Goal: Information Seeking & Learning: Find specific fact

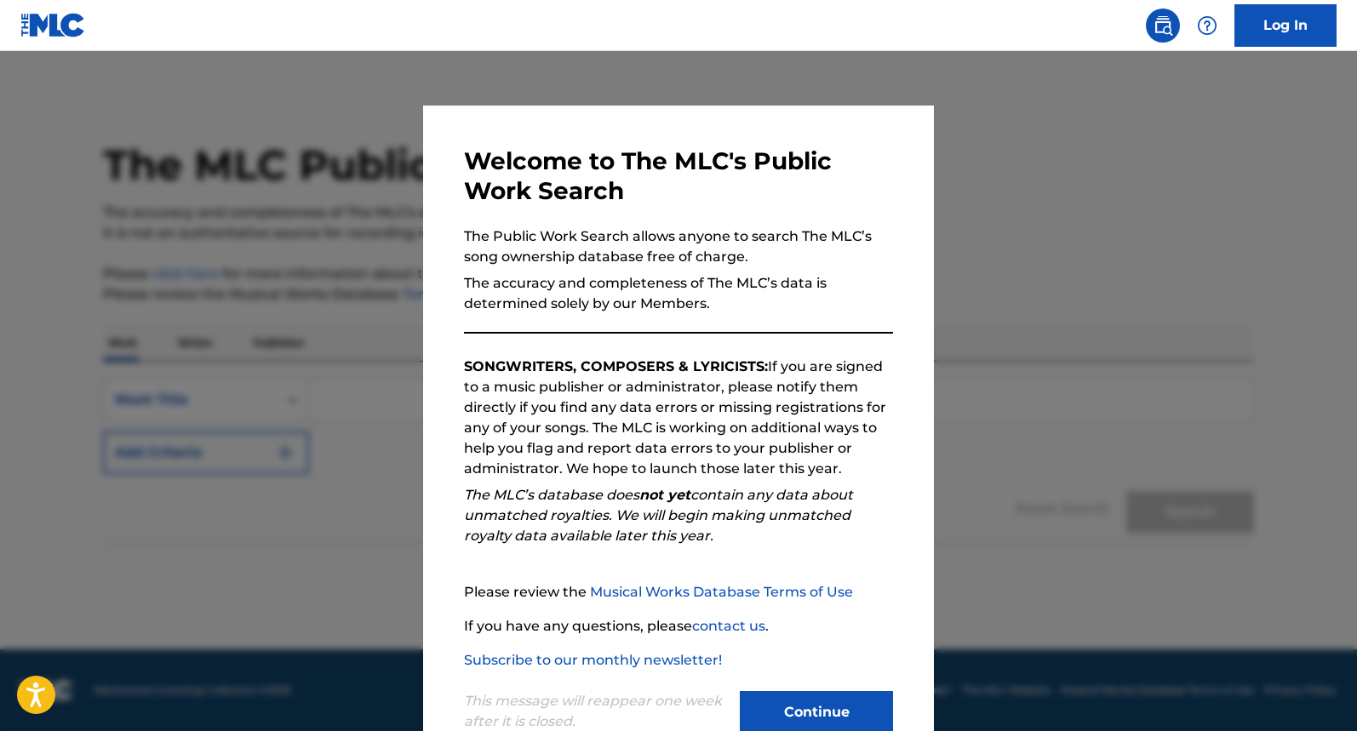
click at [806, 704] on button "Continue" at bounding box center [816, 712] width 153 height 43
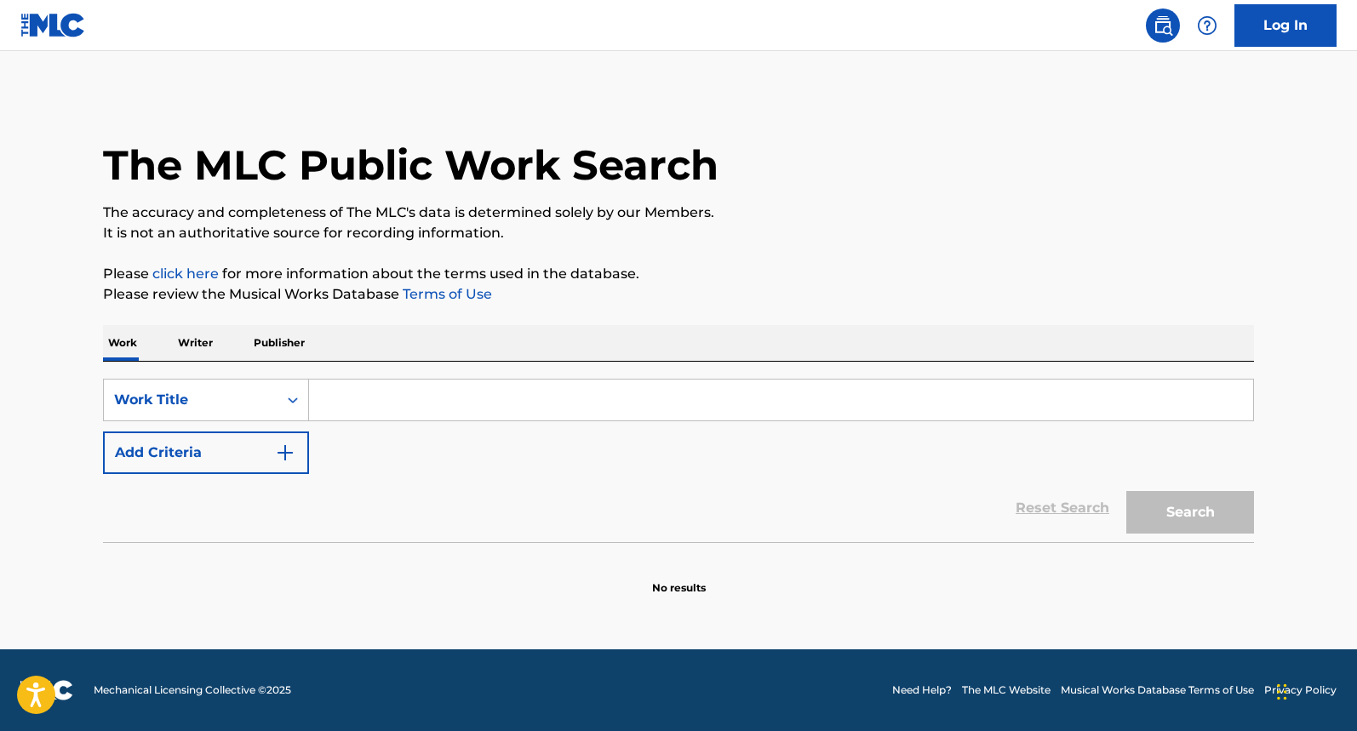
click at [549, 398] on input "Search Form" at bounding box center [781, 400] width 944 height 41
type input "once in a lifetime"
click at [277, 444] on img "Search Form" at bounding box center [285, 453] width 20 height 20
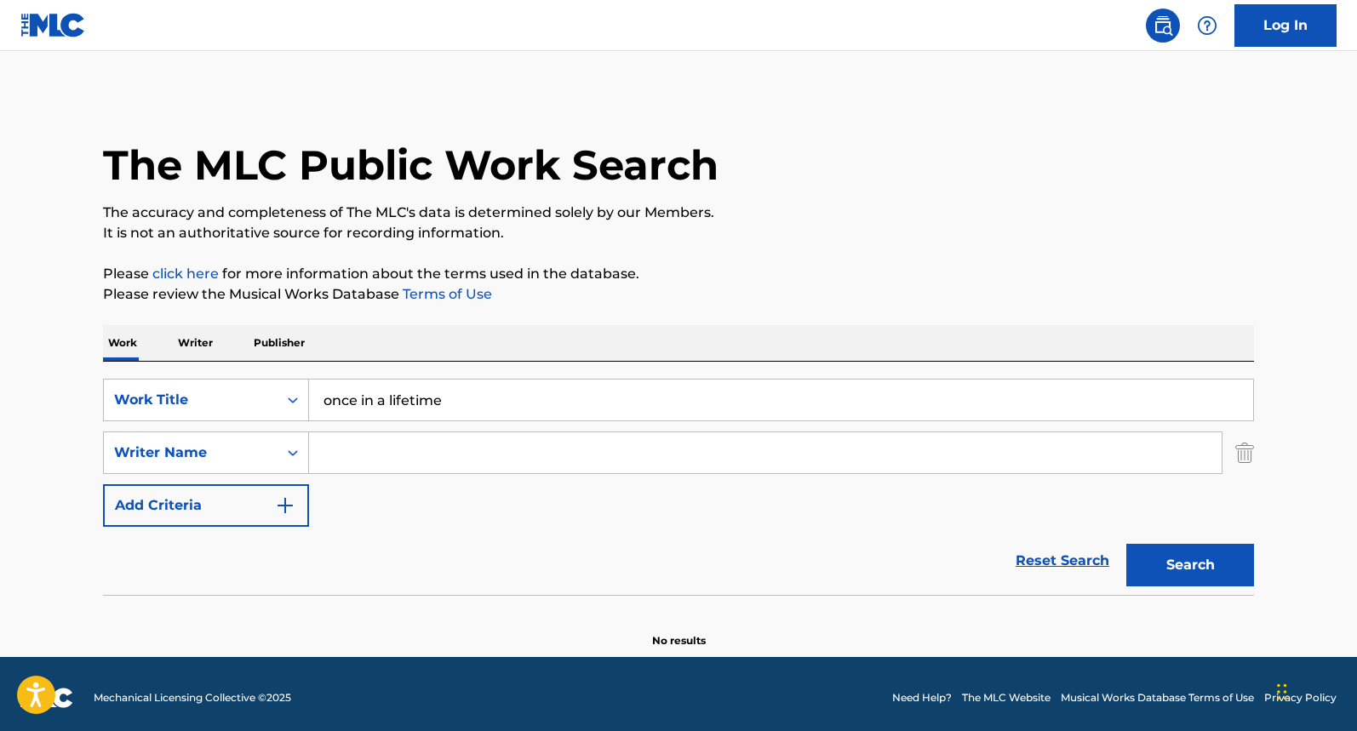
click at [341, 452] on input "Search Form" at bounding box center [765, 452] width 912 height 41
type input "weymouth"
click at [1126, 544] on button "Search" at bounding box center [1190, 565] width 128 height 43
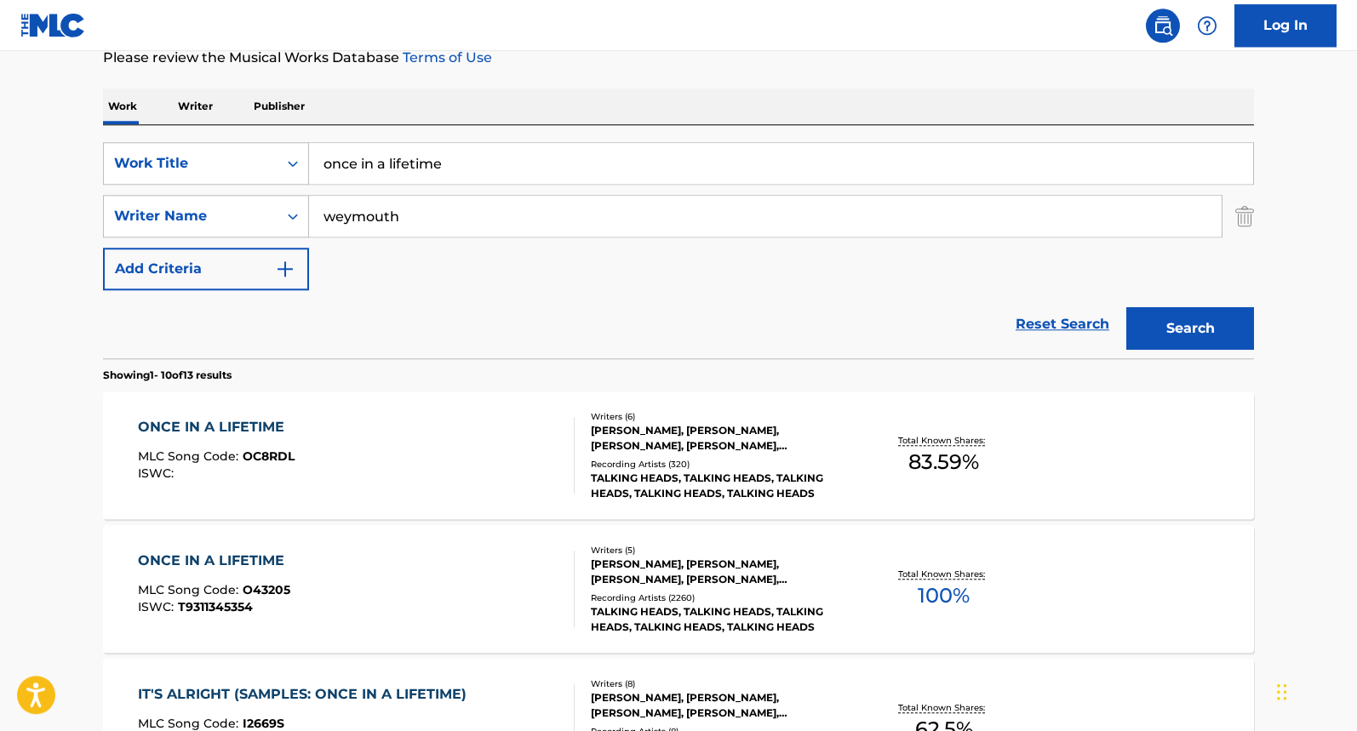
scroll to position [260, 0]
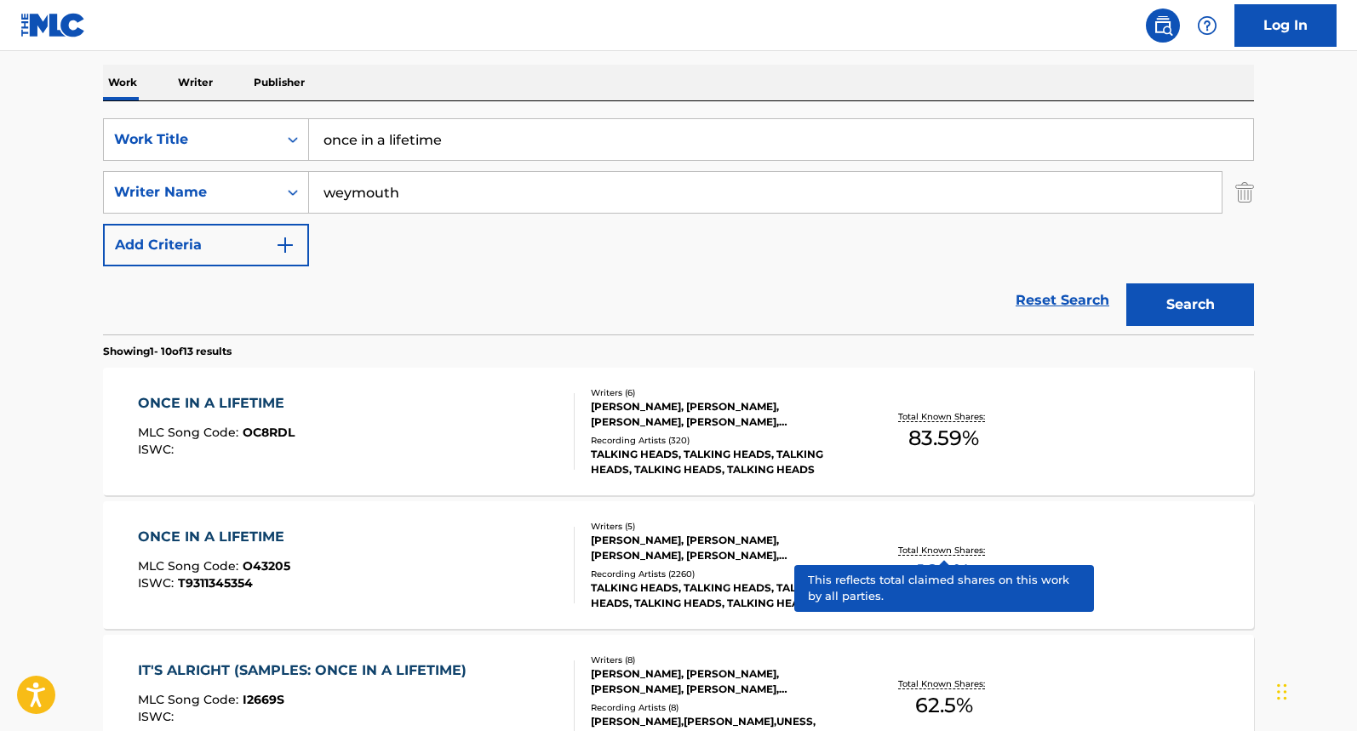
click at [928, 552] on p "Total Known Shares:" at bounding box center [943, 550] width 91 height 13
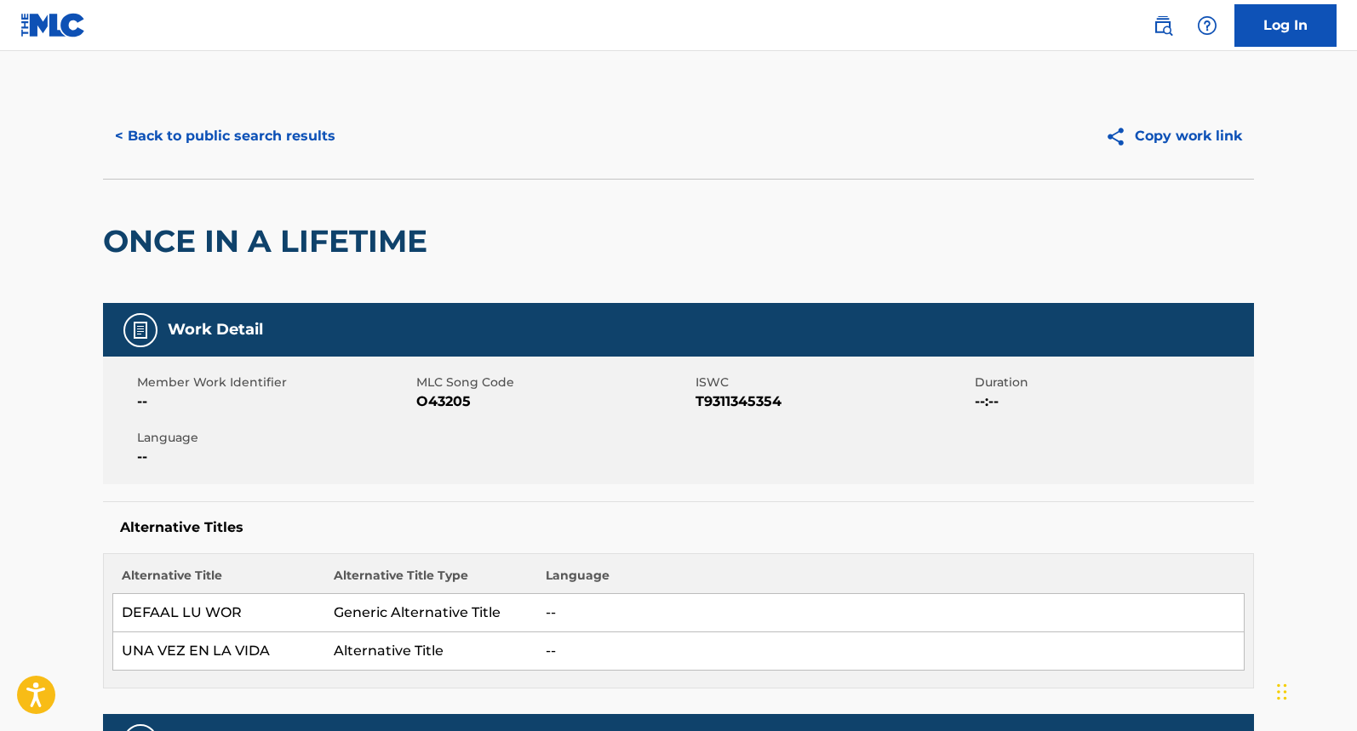
click at [156, 136] on button "< Back to public search results" at bounding box center [225, 136] width 244 height 43
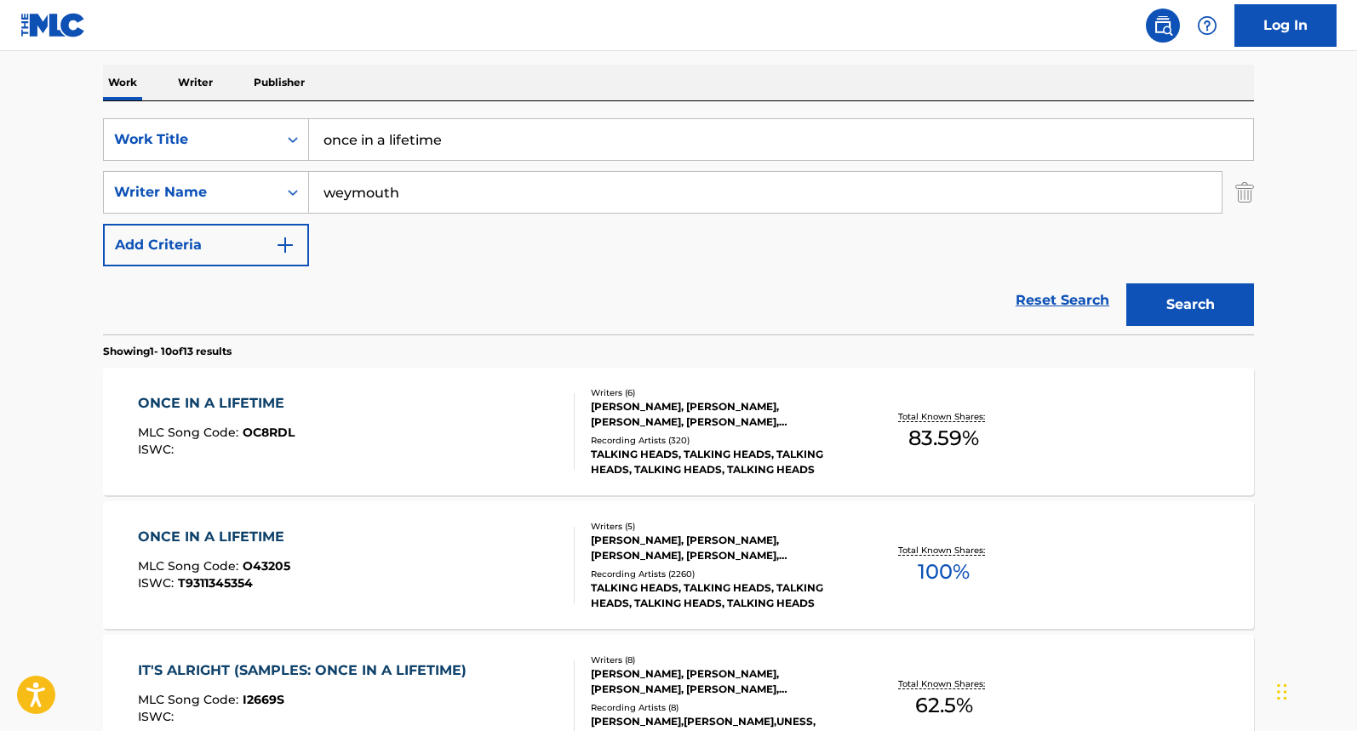
drag, startPoint x: 378, startPoint y: 125, endPoint x: -6, endPoint y: 103, distance: 384.5
click at [309, 119] on input "once in a lifetime" at bounding box center [781, 139] width 944 height 41
type input "making love out of nothing at all"
drag, startPoint x: 187, startPoint y: 191, endPoint x: 66, endPoint y: 197, distance: 121.0
click at [309, 197] on input "weymouth" at bounding box center [765, 192] width 912 height 41
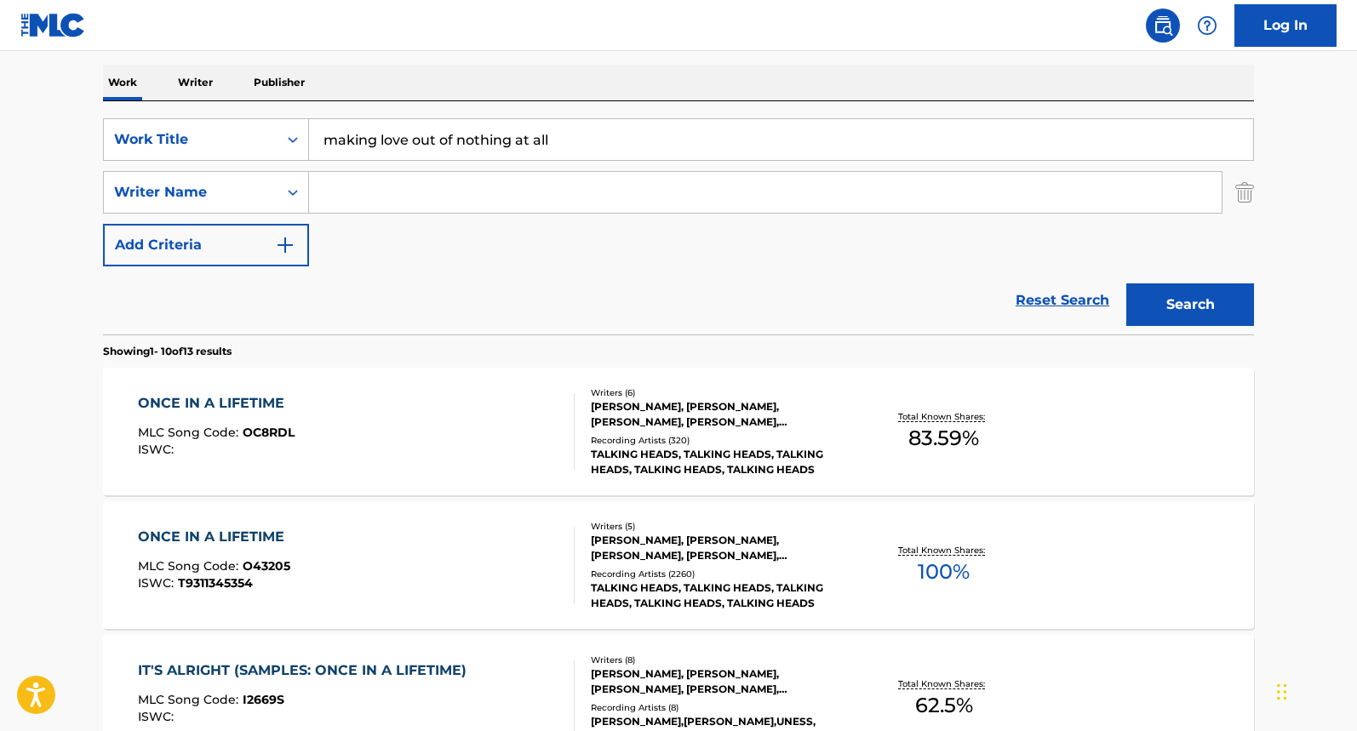
click at [1126, 283] on button "Search" at bounding box center [1190, 304] width 128 height 43
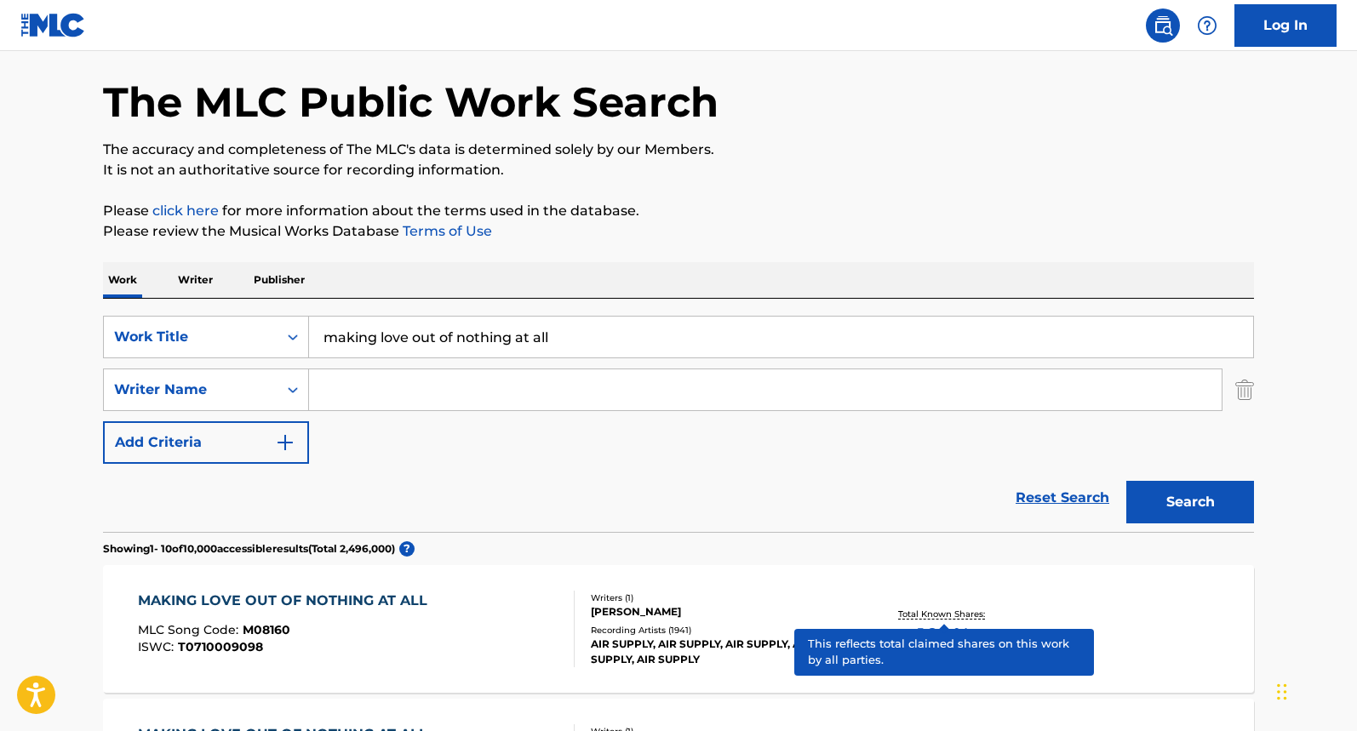
click at [952, 616] on p "Total Known Shares:" at bounding box center [943, 614] width 91 height 13
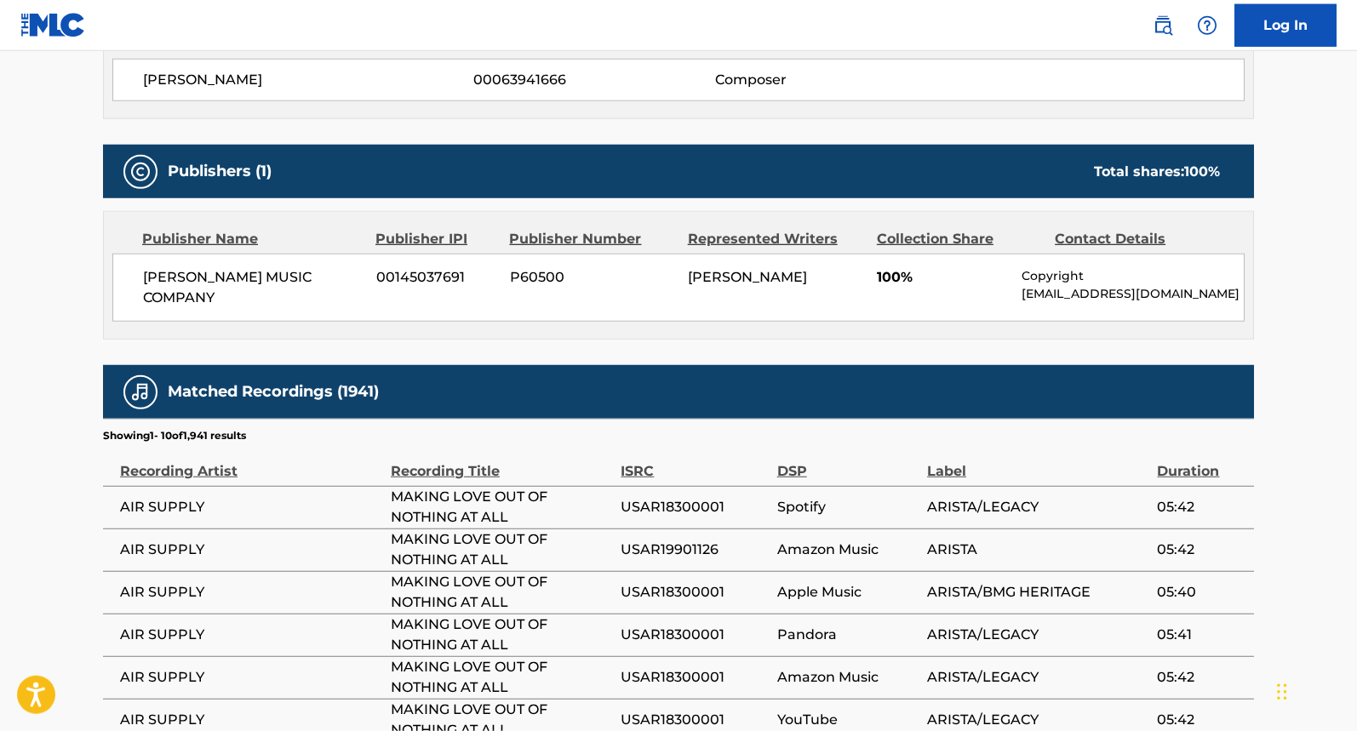
scroll to position [608, 0]
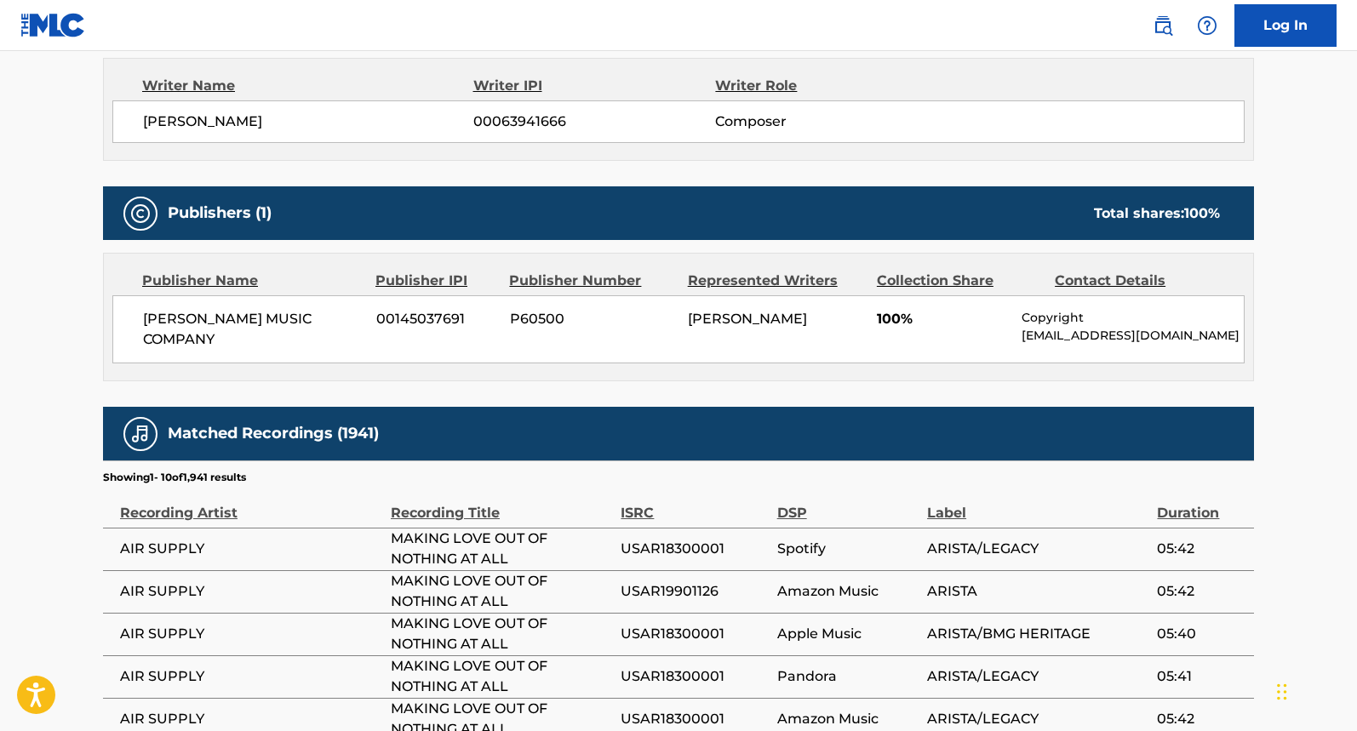
click at [996, 50] on nav "Log In" at bounding box center [678, 25] width 1357 height 51
